Goal: Task Accomplishment & Management: Manage account settings

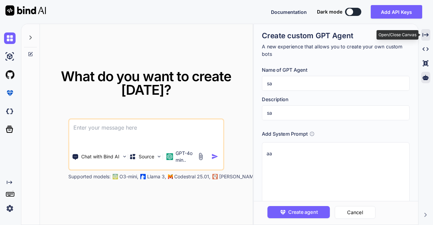
click at [427, 30] on div "Created with Pixso." at bounding box center [425, 35] width 9 height 12
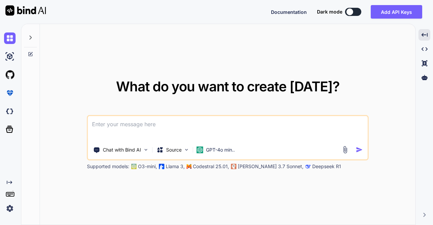
click at [11, 213] on img at bounding box center [10, 209] width 12 height 12
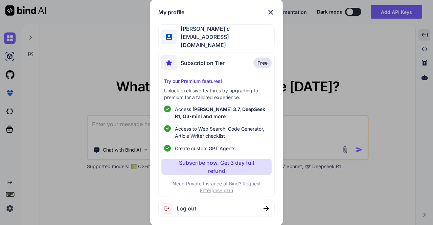
click at [190, 207] on span "Log out" at bounding box center [187, 208] width 20 height 8
click at [11, 207] on div "My profile [PERSON_NAME] c [EMAIL_ADDRESS][DOMAIN_NAME] Subscription Tier Free …" at bounding box center [216, 112] width 433 height 225
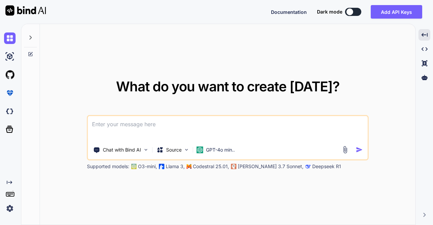
click at [11, 207] on img at bounding box center [10, 209] width 12 height 12
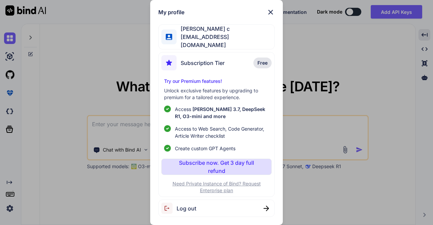
click at [198, 209] on div "Log out" at bounding box center [216, 208] width 116 height 17
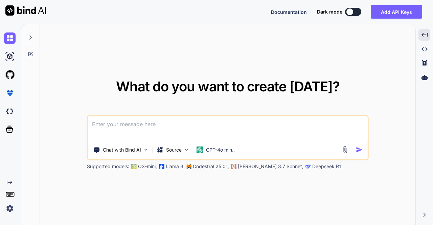
type textarea "x"
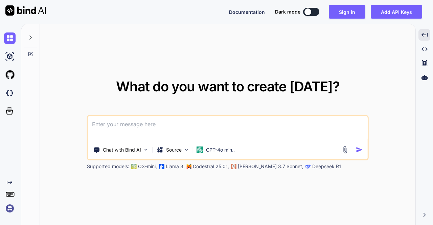
click at [12, 209] on img at bounding box center [10, 209] width 12 height 12
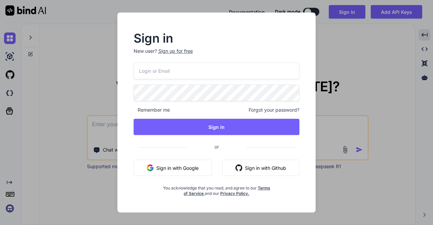
type input "[EMAIL_ADDRESS][DOMAIN_NAME]"
drag, startPoint x: 202, startPoint y: 68, endPoint x: 111, endPoint y: 82, distance: 92.4
click at [111, 82] on div "Sign in New user? Sign up for free [EMAIL_ADDRESS][DOMAIN_NAME] Remember me For…" at bounding box center [216, 113] width 217 height 200
type input "[EMAIL_ADDRESS][DOMAIN_NAME]"
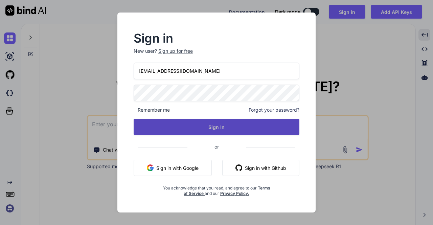
click at [208, 122] on button "Sign In" at bounding box center [217, 127] width 166 height 16
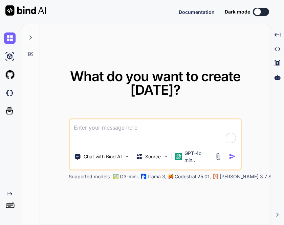
type textarea "x"
